Goal: Information Seeking & Learning: Understand process/instructions

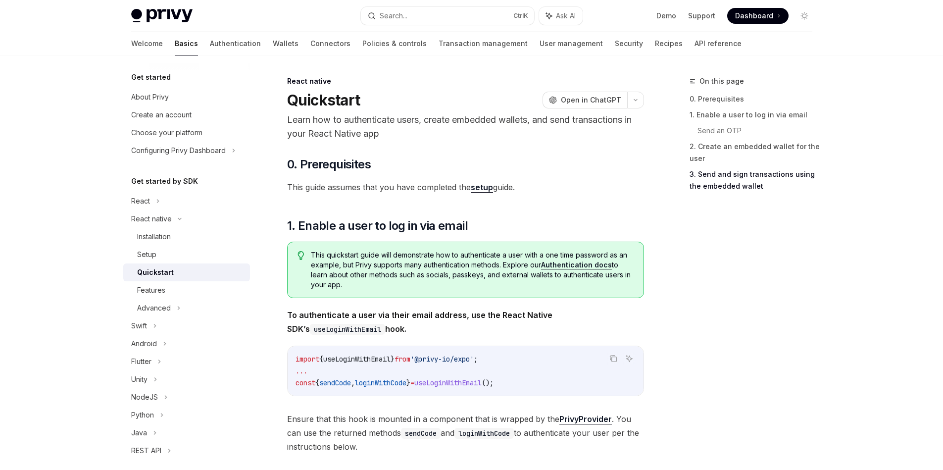
scroll to position [1425, 0]
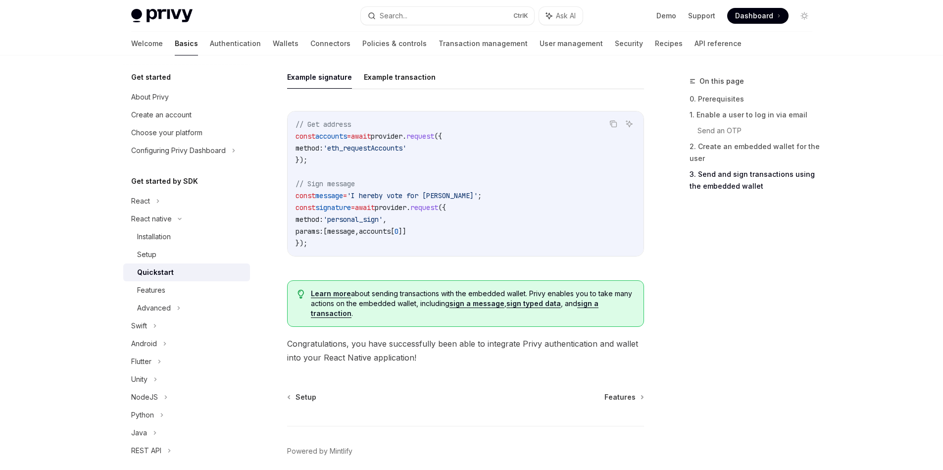
click at [248, 17] on div "Privy Docs home page" at bounding box center [242, 16] width 222 height 14
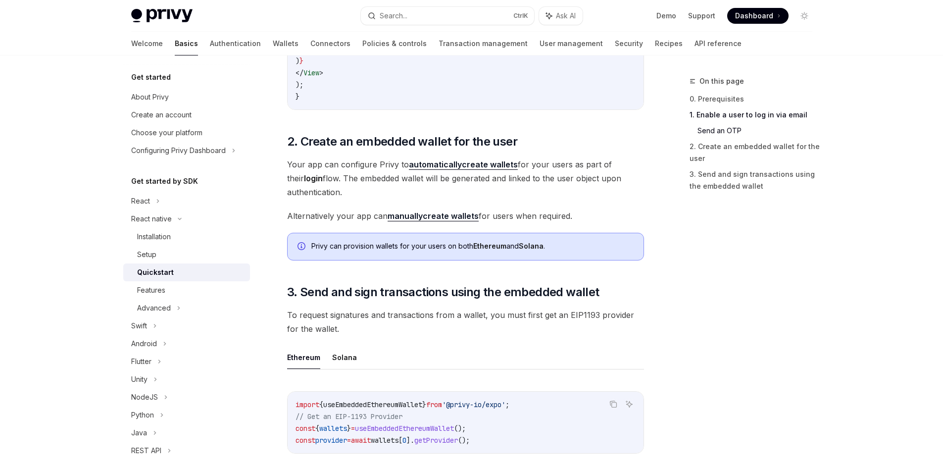
scroll to position [802, 0]
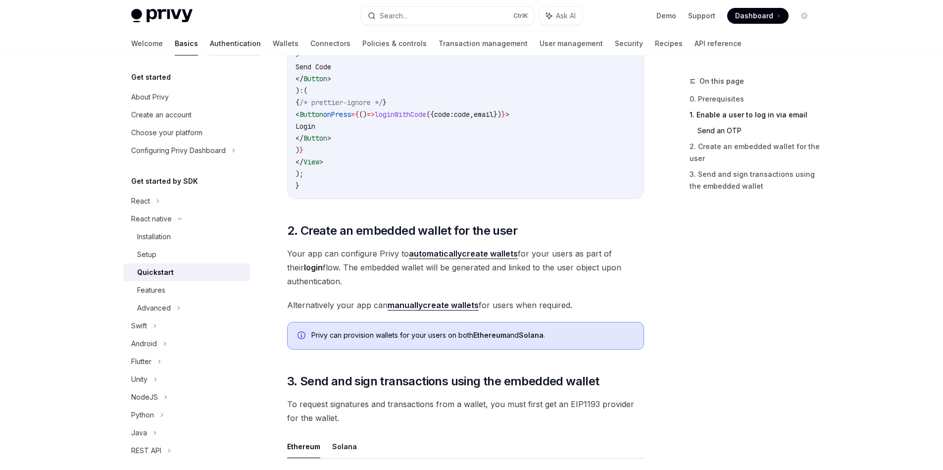
click at [210, 43] on link "Authentication" at bounding box center [235, 44] width 51 height 24
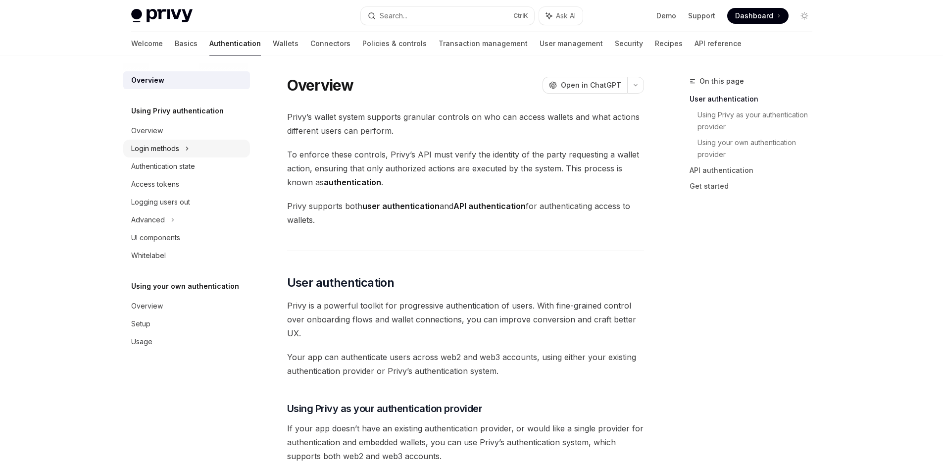
click at [162, 149] on div "Login methods" at bounding box center [155, 149] width 48 height 12
type textarea "*"
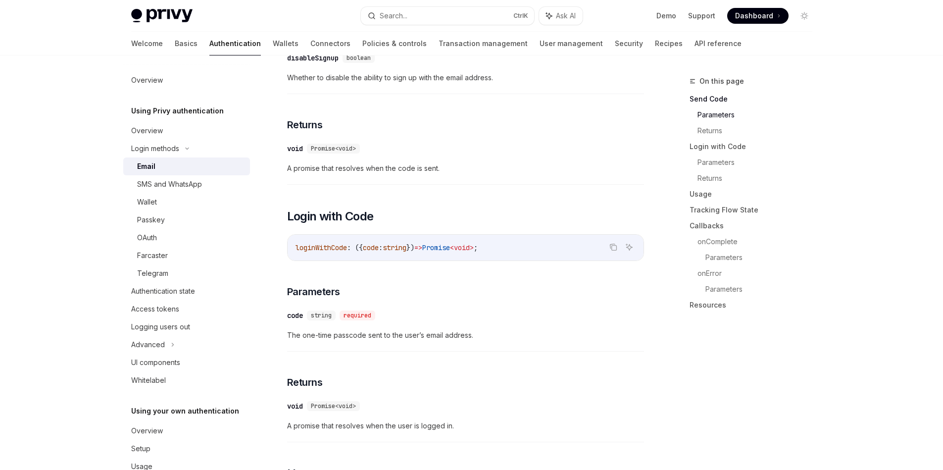
scroll to position [802, 0]
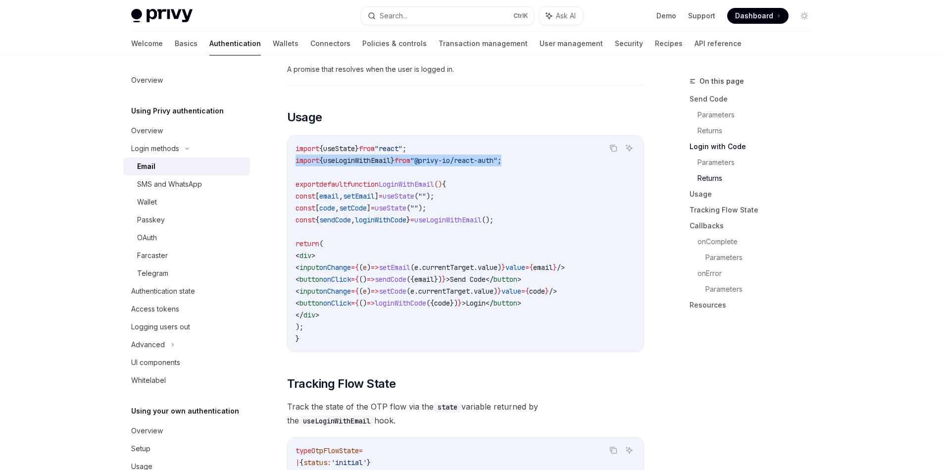
drag, startPoint x: 543, startPoint y: 155, endPoint x: 283, endPoint y: 152, distance: 260.3
click at [283, 152] on div "Login methods Email OpenAI Open in ChatGPT OpenAI Open in ChatGPT Privy enables…" at bounding box center [372, 450] width 546 height 2353
copy span "import { useLoginWithEmail } from "@privy-io/react-auth" ;"
